Goal: Task Accomplishment & Management: Manage account settings

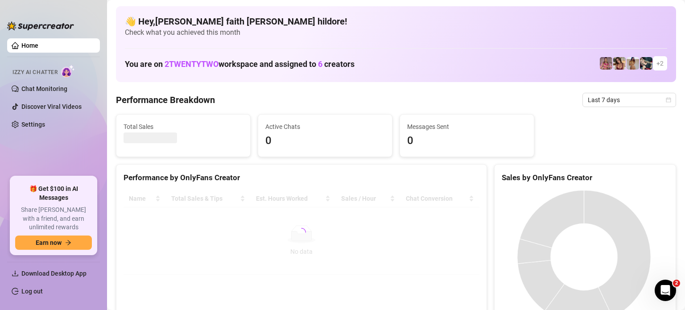
click at [37, 290] on link "Log out" at bounding box center [31, 291] width 21 height 7
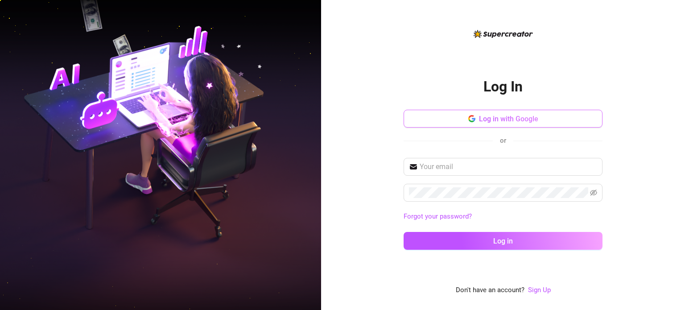
click at [490, 126] on button "Log in with Google" at bounding box center [503, 119] width 199 height 18
